Goal: Communication & Community: Participate in discussion

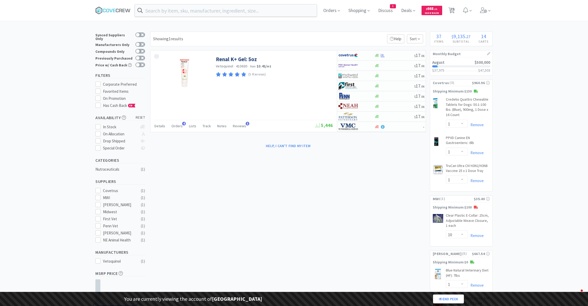
select select "1"
select select "10"
select select "1"
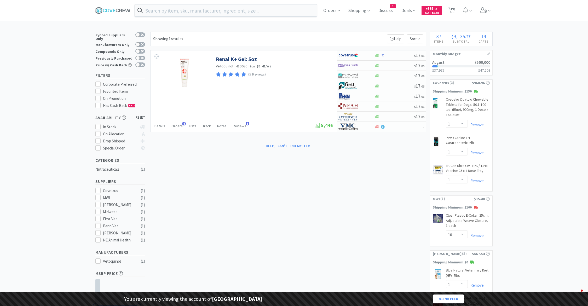
select select "1"
select select "2"
select select "1"
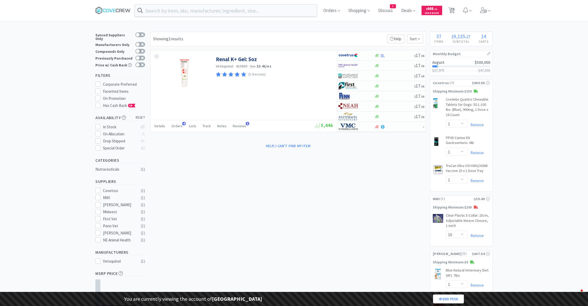
select select "1"
select select "2"
select select "1"
select select "5"
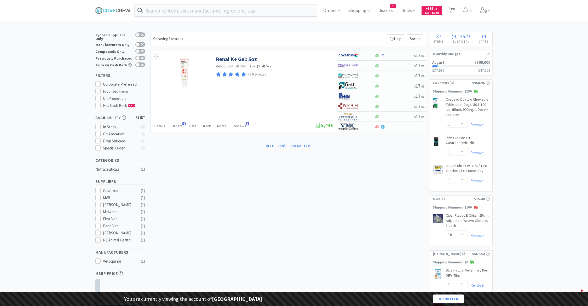
select select "2"
select select "1"
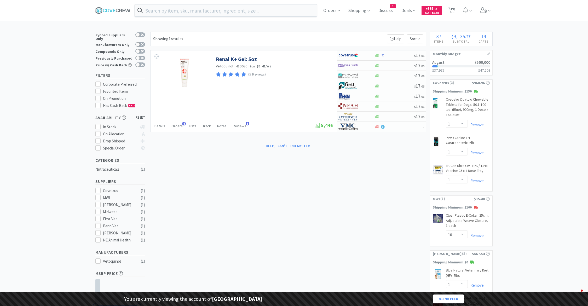
select select "1"
select select "2"
select select "1"
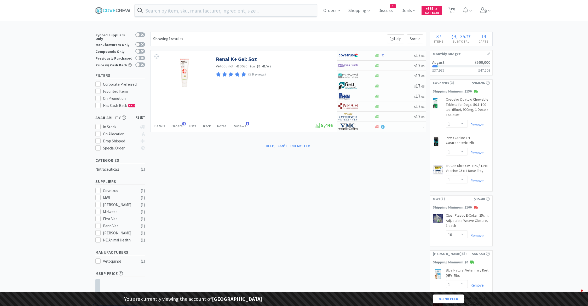
select select "1"
select select "2"
select select "1"
select select "2"
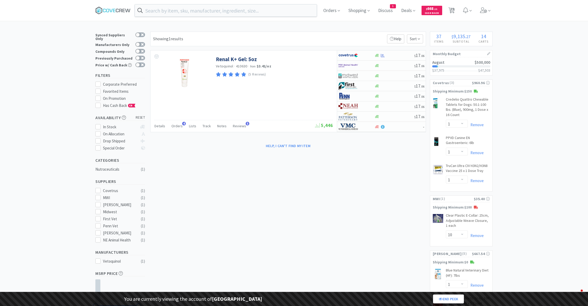
select select "1"
select select "3"
select select "1"
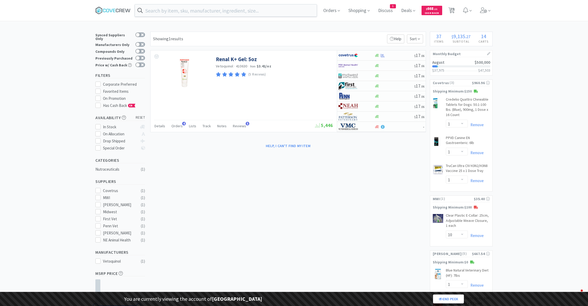
select select "1"
select select "5"
select select "2"
click at [482, 9] on icon at bounding box center [483, 10] width 7 height 6
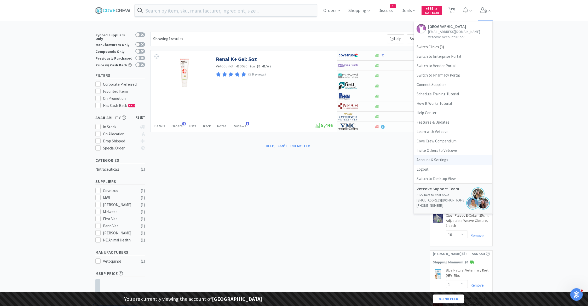
click at [438, 157] on link "Account & Settings" at bounding box center [453, 159] width 78 height 9
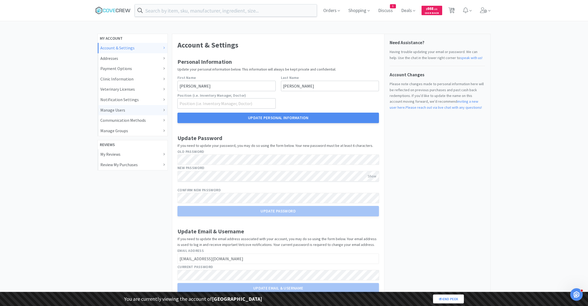
click at [120, 112] on div "Manage Users" at bounding box center [132, 110] width 65 height 7
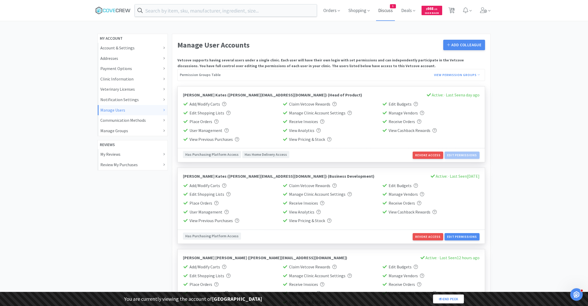
click at [378, 10] on span "Discuss" at bounding box center [385, 10] width 19 height 21
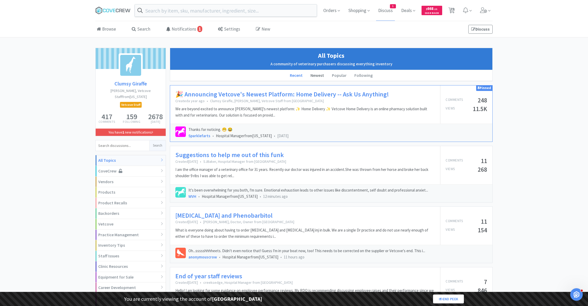
click at [318, 74] on li "Newest" at bounding box center [317, 75] width 21 height 11
